Goal: Transaction & Acquisition: Subscribe to service/newsletter

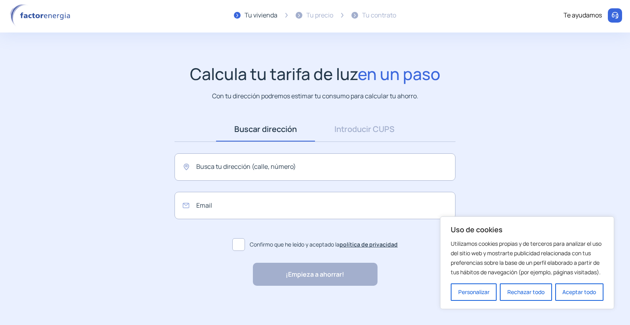
scroll to position [2, 0]
drag, startPoint x: 511, startPoint y: 292, endPoint x: 508, endPoint y: 286, distance: 7.3
click at [511, 291] on button "Rechazar todo" at bounding box center [526, 291] width 52 height 17
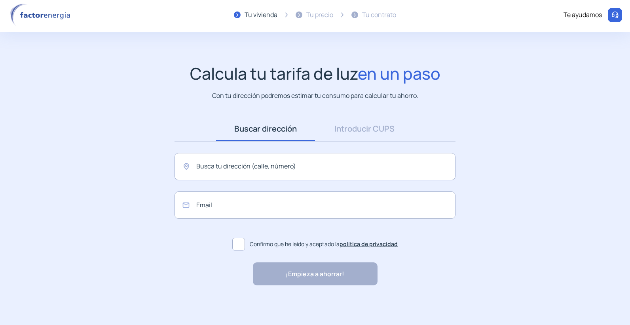
scroll to position [0, 0]
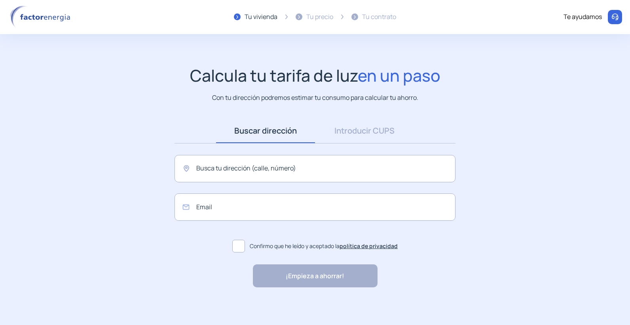
click at [40, 21] on img at bounding box center [41, 17] width 67 height 23
click at [40, 17] on img at bounding box center [41, 17] width 67 height 23
click at [351, 132] on link "Introducir CUPS" at bounding box center [364, 130] width 99 height 25
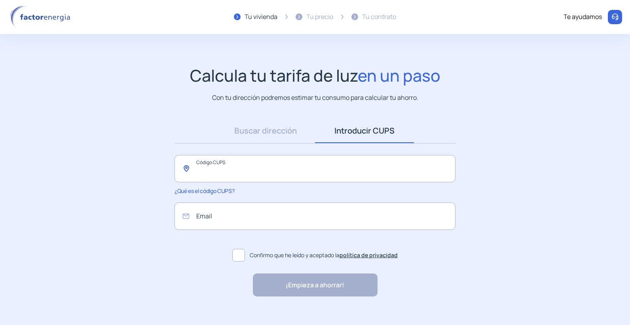
click at [226, 167] on input "text" at bounding box center [315, 168] width 281 height 27
type input "*"
type input "**********"
click at [239, 254] on span at bounding box center [238, 255] width 13 height 13
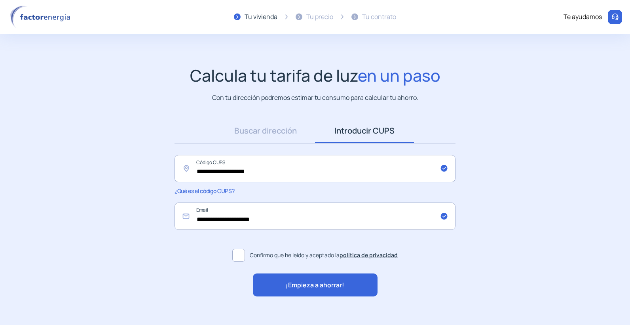
click at [302, 288] on span "¡Empieza a ahorrar!" at bounding box center [315, 285] width 59 height 10
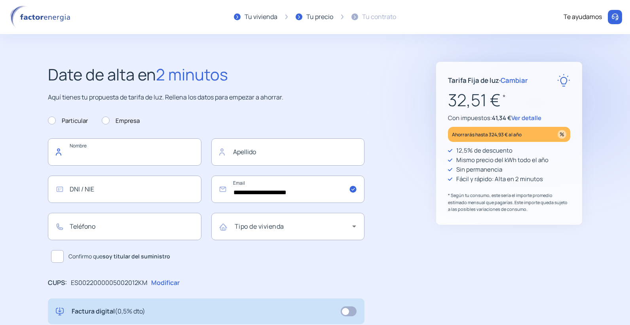
click at [106, 155] on input "text" at bounding box center [125, 151] width 154 height 27
type input "*"
type input "******"
type input "**********"
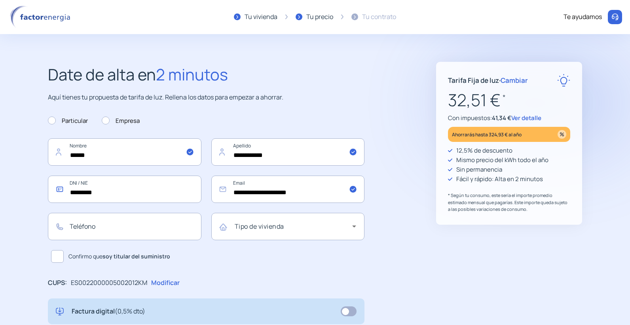
type input "*********"
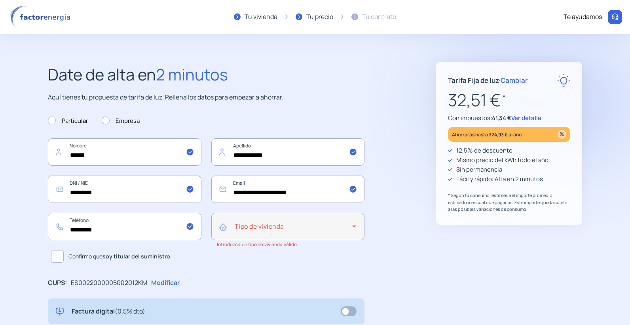
click at [222, 229] on div "Tipo de vivienda" at bounding box center [288, 226] width 154 height 27
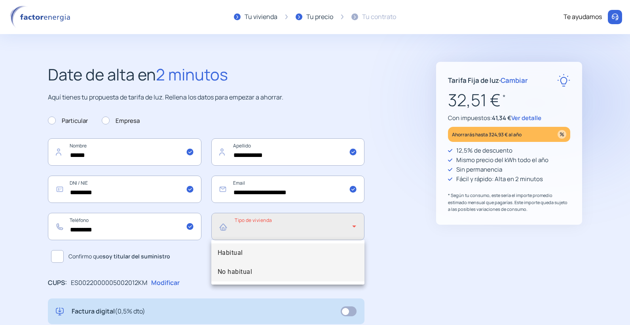
click at [229, 270] on span "No habitual" at bounding box center [235, 272] width 35 height 10
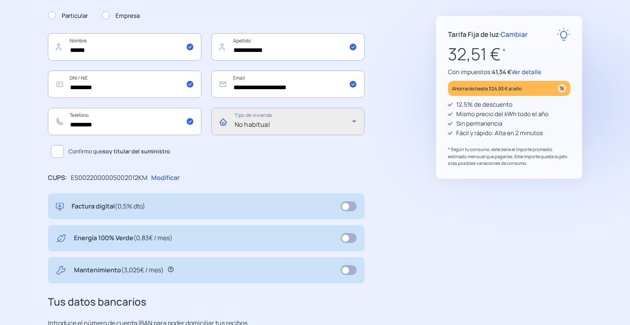
scroll to position [119, 0]
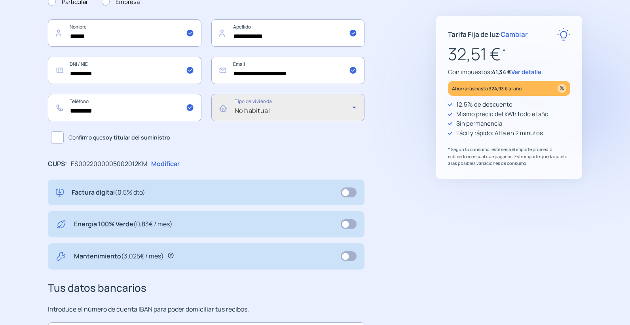
click at [352, 225] on span at bounding box center [349, 224] width 16 height 10
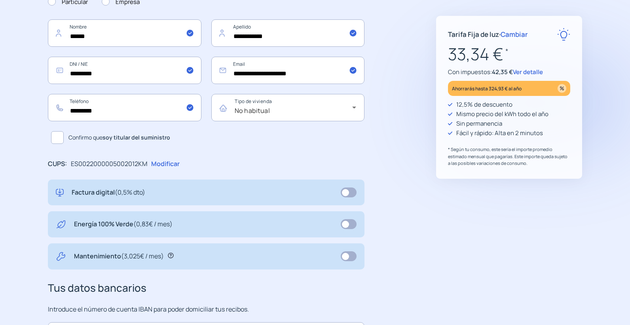
click at [346, 190] on span at bounding box center [349, 192] width 16 height 10
click at [346, 225] on span at bounding box center [349, 224] width 16 height 10
click at [350, 257] on span at bounding box center [349, 256] width 16 height 10
click at [171, 255] on icon at bounding box center [171, 256] width 6 height 6
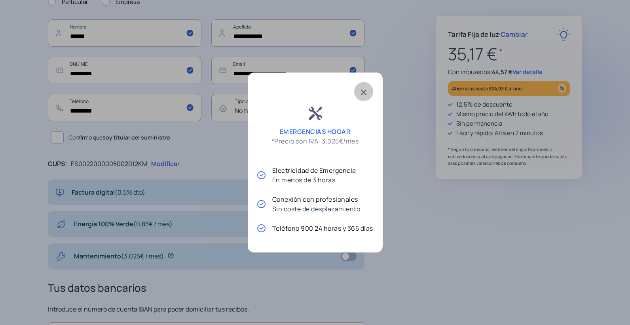
click at [366, 91] on span at bounding box center [363, 91] width 19 height 19
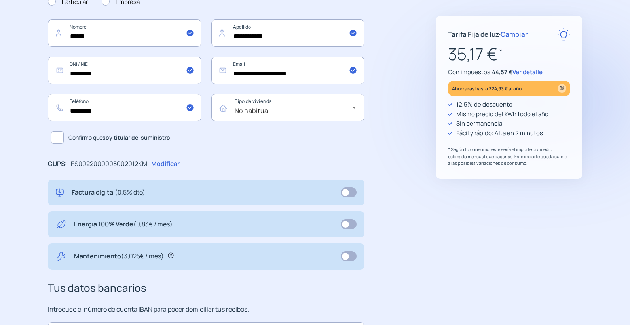
click at [352, 194] on span at bounding box center [349, 192] width 16 height 10
click at [350, 225] on span at bounding box center [349, 224] width 16 height 10
click at [347, 222] on span at bounding box center [349, 224] width 16 height 10
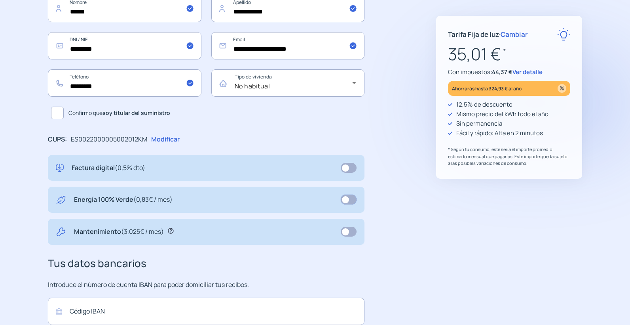
scroll to position [141, 0]
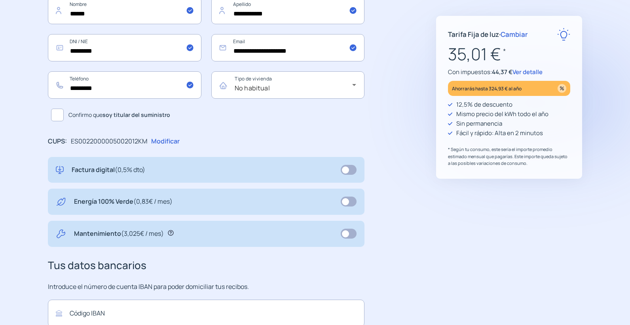
click at [519, 35] on span "Cambiar" at bounding box center [514, 34] width 27 height 9
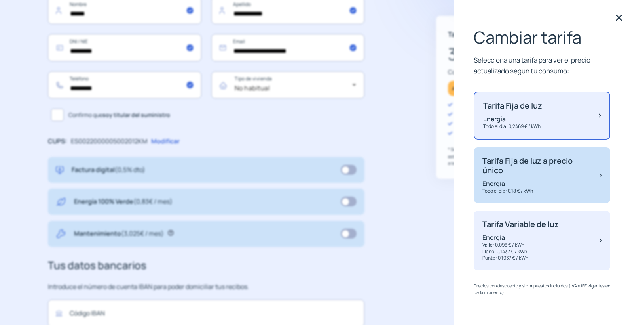
click at [524, 180] on p "Energía" at bounding box center [537, 183] width 109 height 9
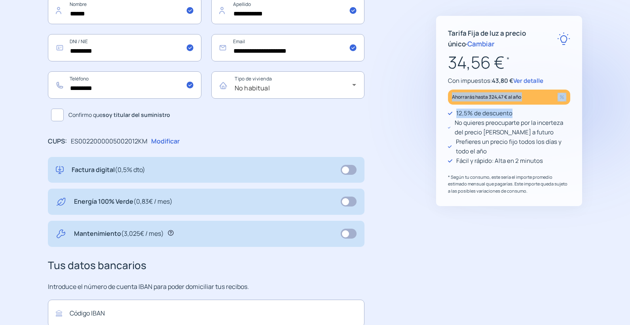
drag, startPoint x: 561, startPoint y: 6, endPoint x: 553, endPoint y: 12, distance: 9.3
click at [553, 12] on app-our-proposal "Tarifa Fija de [PERSON_NAME] a precio único · Cambiar 34,56 € * Con impuestos: …" at bounding box center [509, 15] width 146 height 190
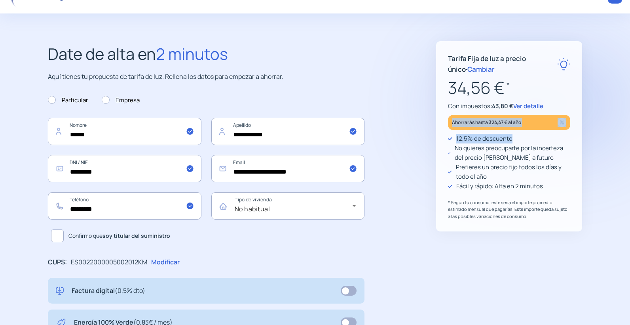
scroll to position [0, 0]
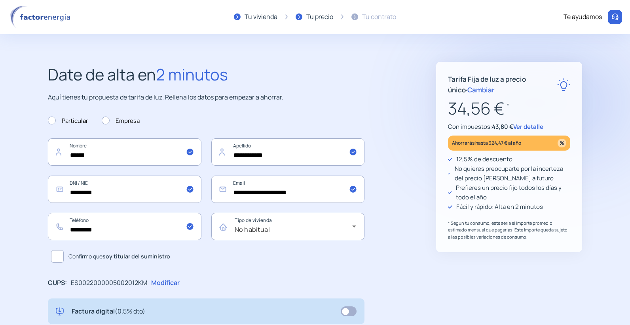
click at [468, 89] on span "Cambiar" at bounding box center [481, 89] width 27 height 9
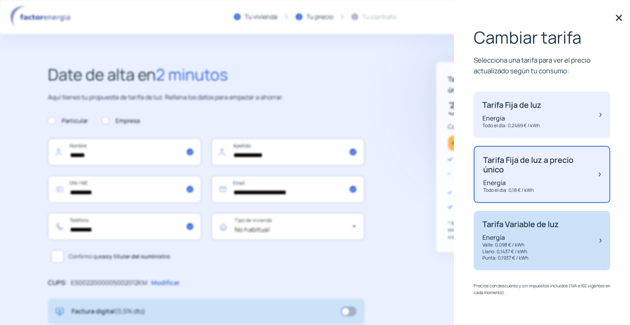
click at [506, 237] on p "Energía" at bounding box center [521, 237] width 76 height 9
